Goal: Task Accomplishment & Management: Manage account settings

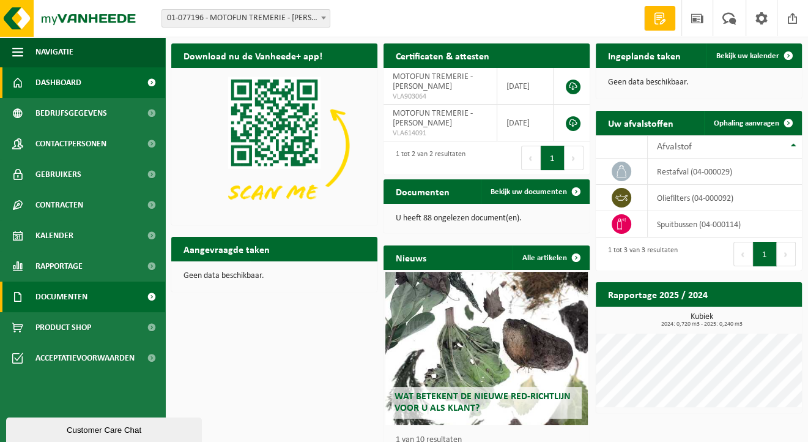
click at [54, 294] on span "Documenten" at bounding box center [61, 296] width 52 height 31
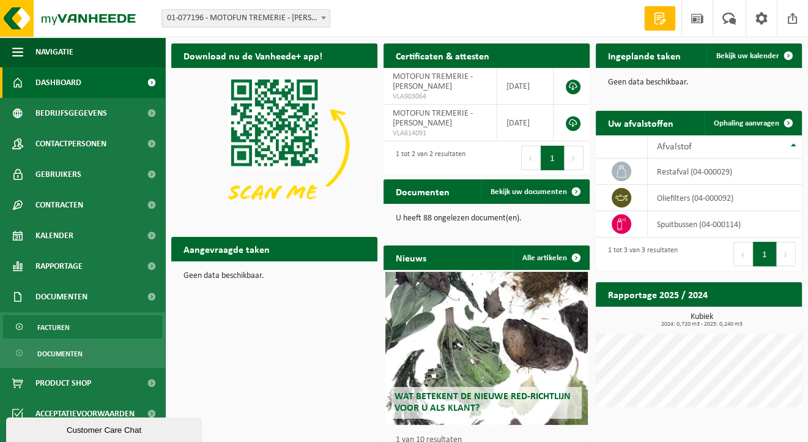
click at [48, 324] on span "Facturen" at bounding box center [53, 327] width 32 height 23
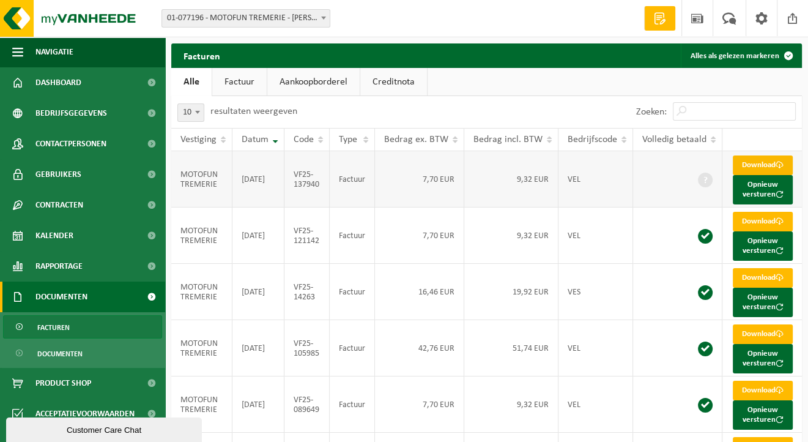
click at [744, 165] on link "Download" at bounding box center [763, 165] width 60 height 20
click at [753, 190] on button "Opnieuw versturen" at bounding box center [763, 189] width 60 height 29
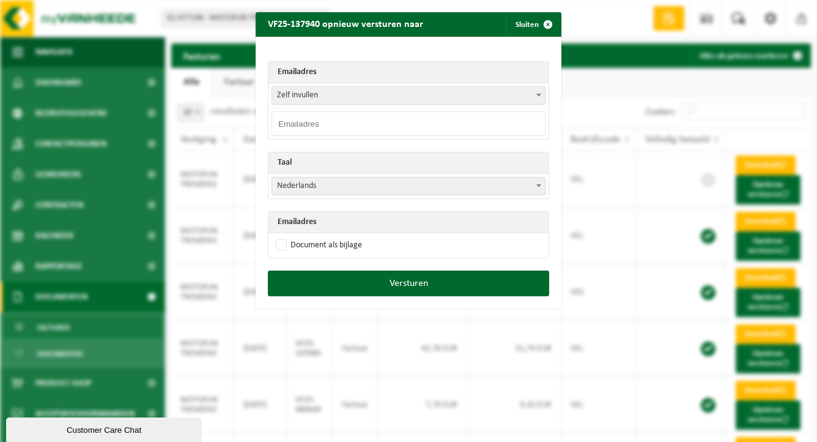
click at [308, 126] on input "email" at bounding box center [409, 123] width 274 height 24
type input "motofun@myaccountingoffice.be"
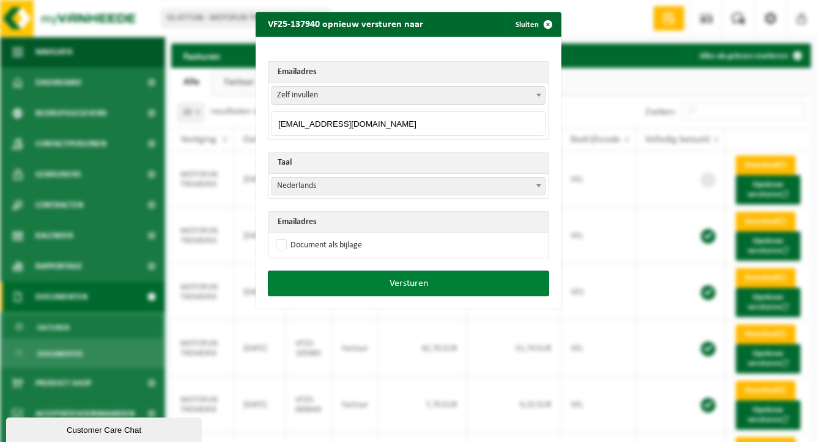
click at [395, 279] on button "Versturen" at bounding box center [408, 283] width 281 height 26
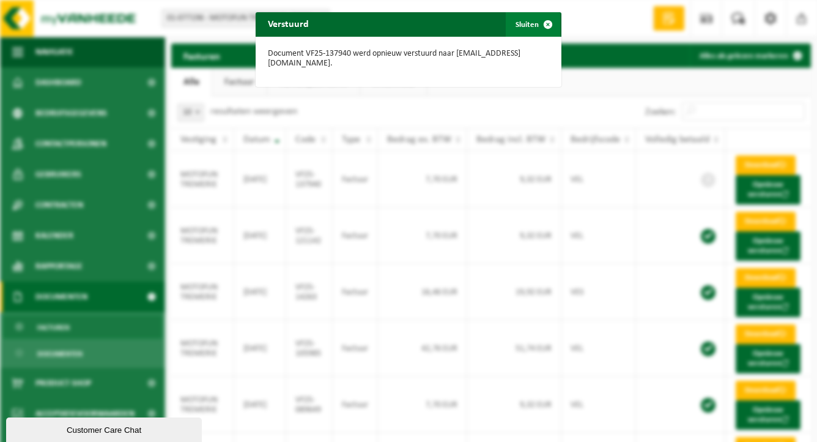
click at [529, 24] on button "Sluiten" at bounding box center [533, 24] width 54 height 24
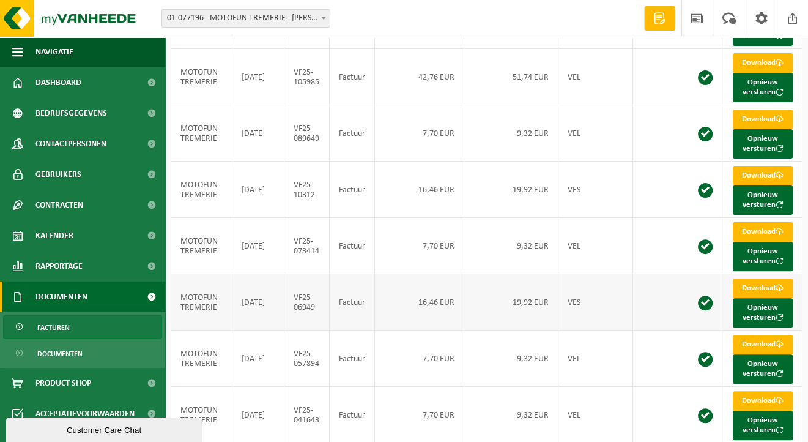
scroll to position [309, 0]
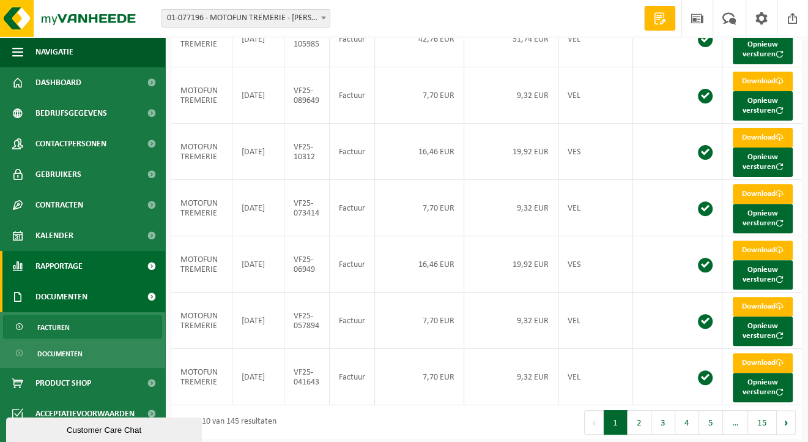
click at [46, 264] on span "Rapportage" at bounding box center [58, 266] width 47 height 31
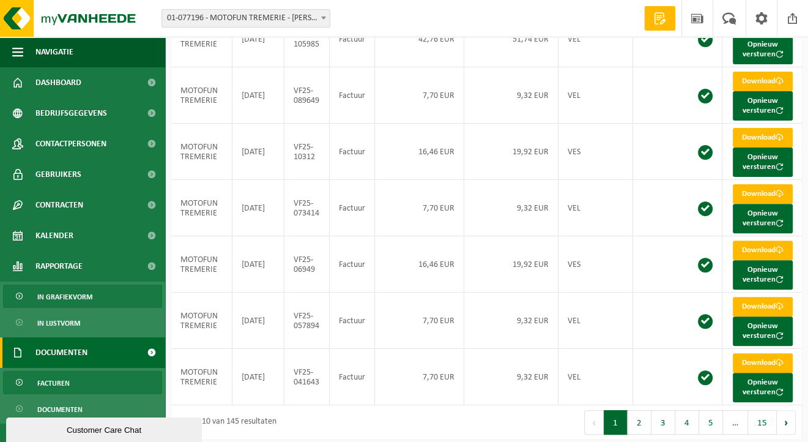
click at [67, 297] on span "In grafiekvorm" at bounding box center [64, 296] width 55 height 23
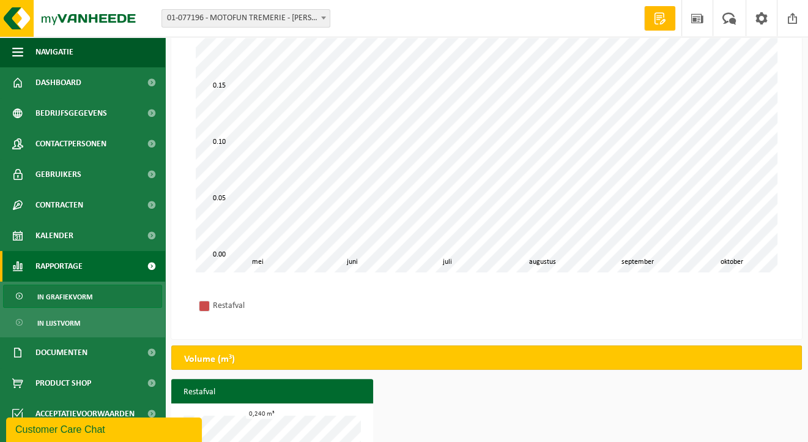
scroll to position [245, 0]
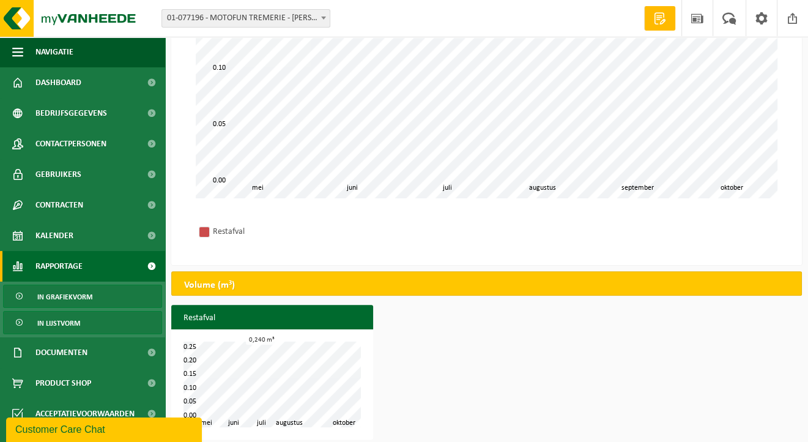
click at [61, 319] on span "In lijstvorm" at bounding box center [58, 322] width 43 height 23
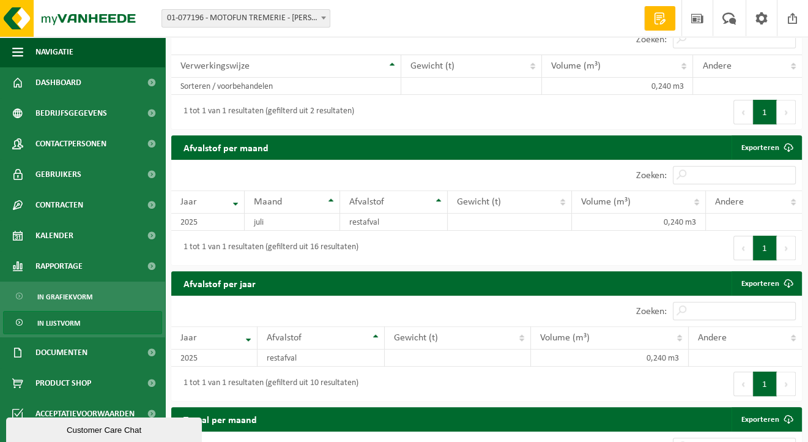
scroll to position [519, 0]
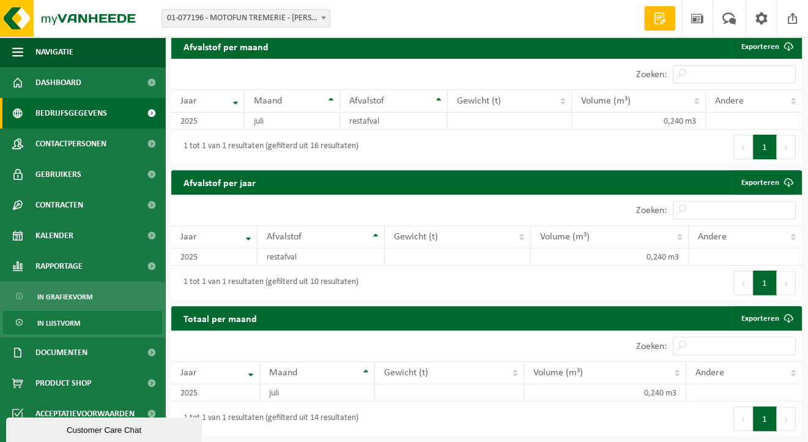
click at [80, 114] on span "Bedrijfsgegevens" at bounding box center [71, 113] width 72 height 31
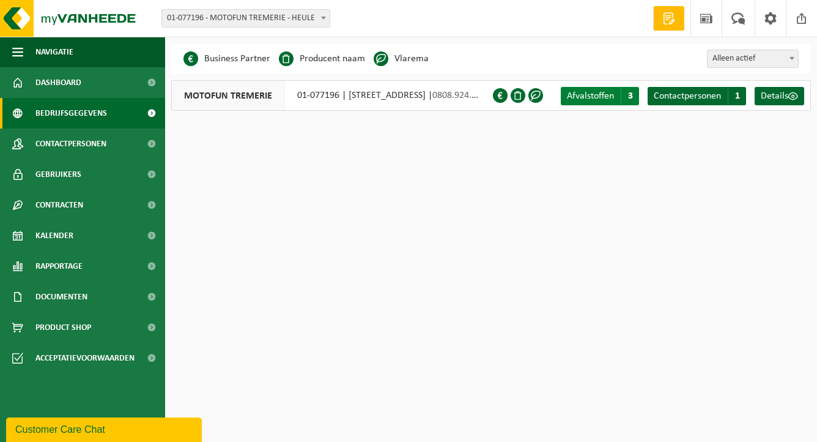
click at [596, 94] on span "Afvalstoffen" at bounding box center [590, 96] width 47 height 10
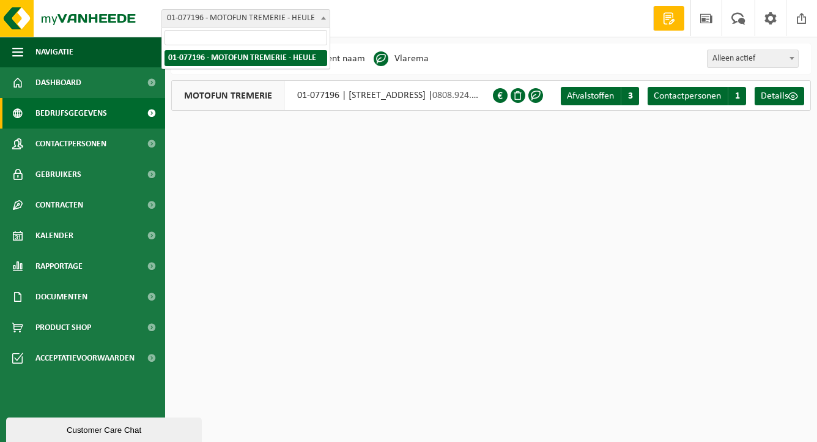
click at [321, 15] on span at bounding box center [323, 18] width 12 height 16
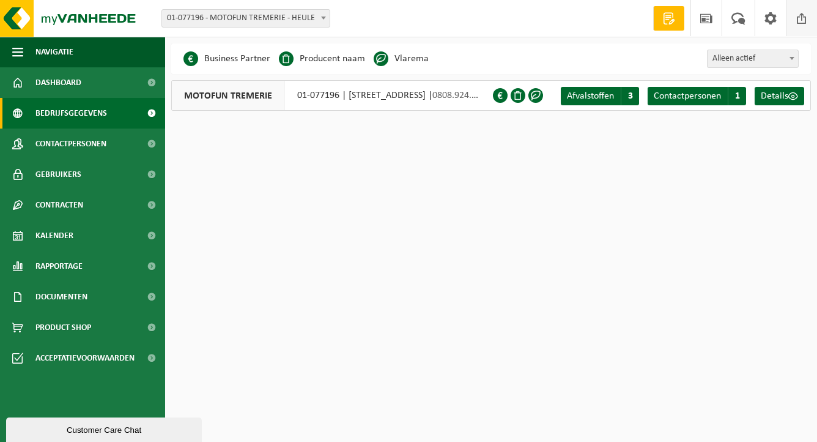
click at [799, 18] on span at bounding box center [802, 18] width 18 height 36
